Goal: Information Seeking & Learning: Learn about a topic

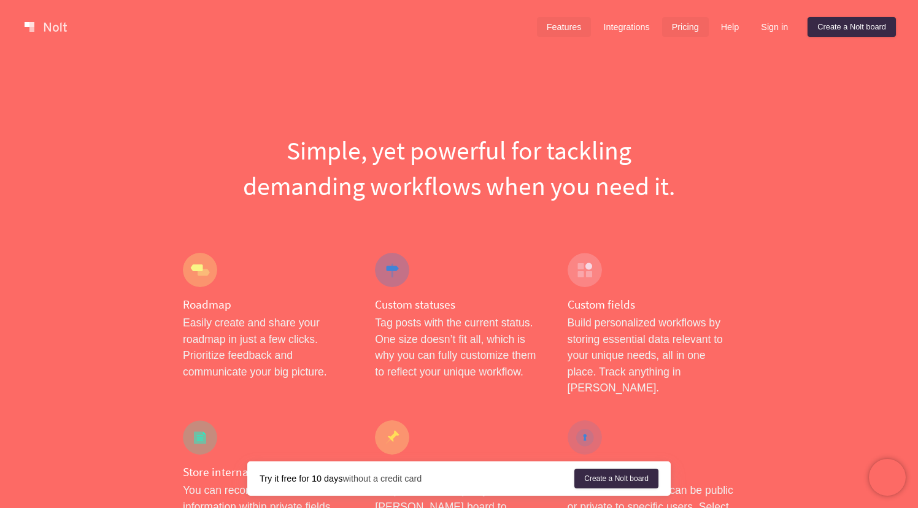
click at [682, 20] on link "Pricing" at bounding box center [685, 27] width 47 height 20
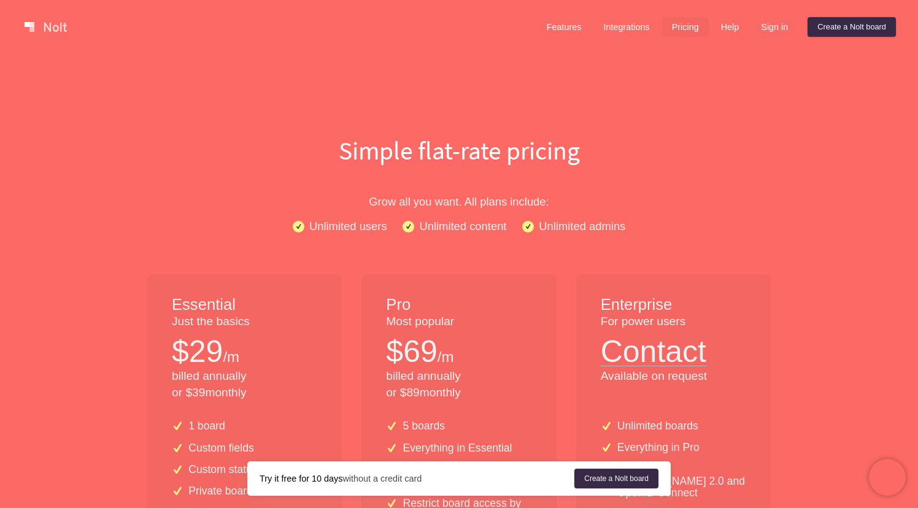
click at [562, 14] on div "Features Integrations Pricing Help Sign in Create a [PERSON_NAME] board Menu" at bounding box center [459, 27] width 918 height 54
click at [558, 24] on link "Features" at bounding box center [564, 27] width 55 height 20
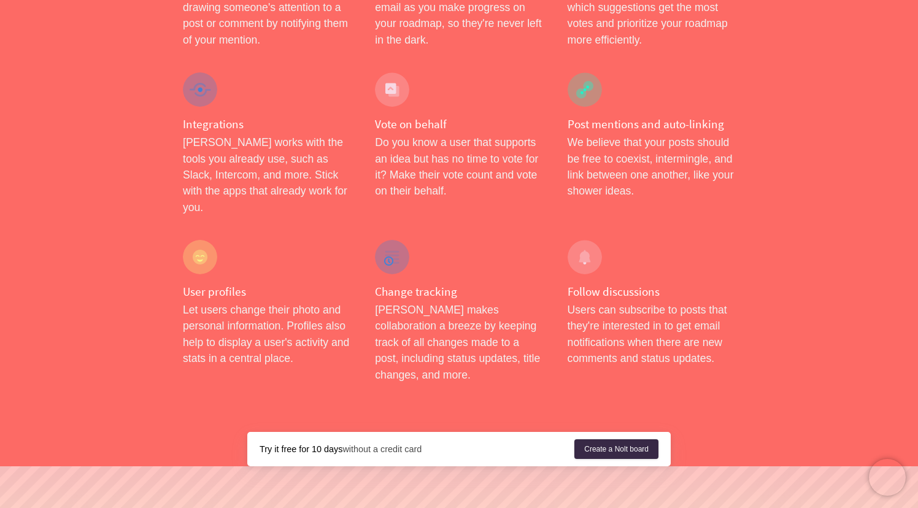
scroll to position [1972, 0]
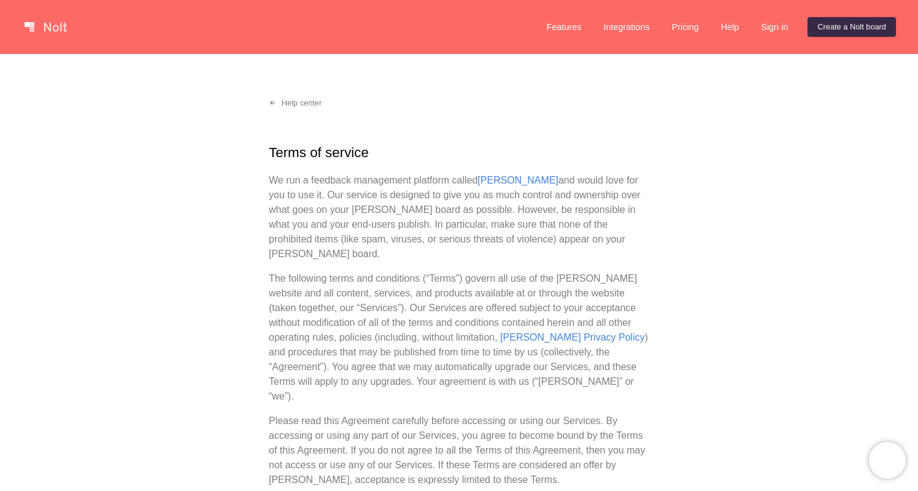
click at [40, 32] on link at bounding box center [46, 27] width 52 height 20
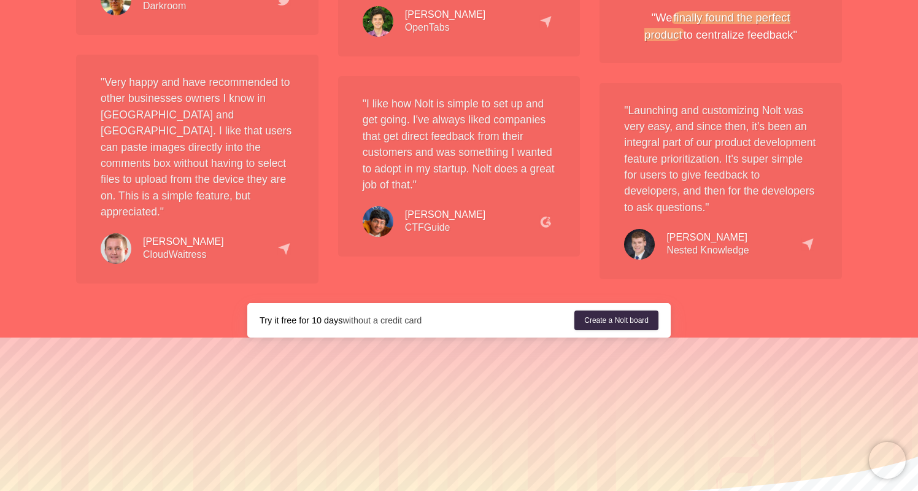
scroll to position [2279, 0]
